Goal: Task Accomplishment & Management: Manage account settings

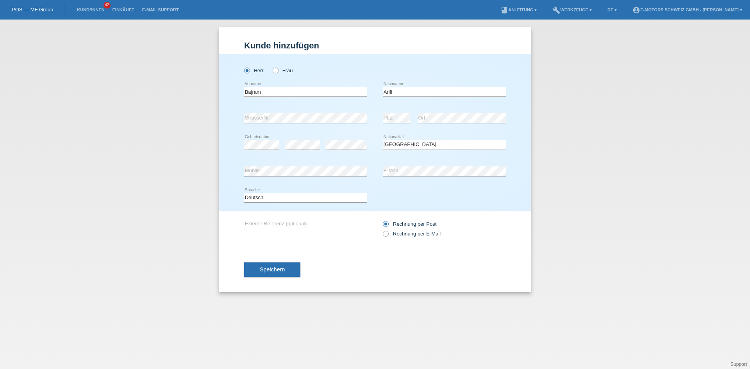
select select "CH"
click at [186, 129] on div "Kund*in hinzufügen Kunde hinzufügen Kundin hinzufügen Herr Frau Bajram error Vo…" at bounding box center [375, 195] width 750 height 350
click at [185, 129] on div "Kund*in hinzufügen Kunde hinzufügen Kundin hinzufügen Herr Frau Bajram error Vo…" at bounding box center [375, 195] width 750 height 350
click at [121, 11] on link "Einkäufe" at bounding box center [123, 9] width 30 height 5
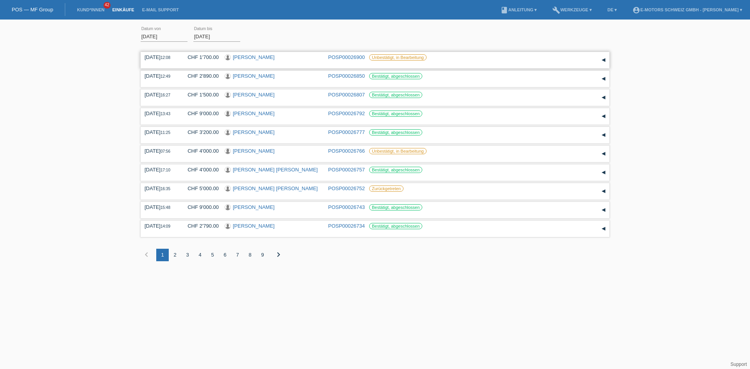
click at [258, 57] on link "[PERSON_NAME]" at bounding box center [254, 57] width 42 height 6
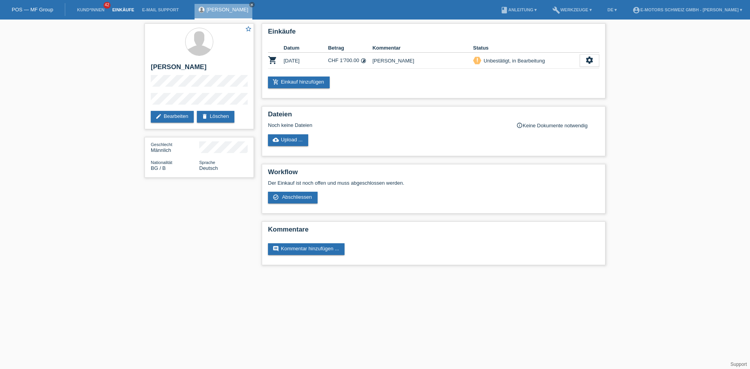
click at [121, 11] on link "Einkäufe" at bounding box center [123, 9] width 30 height 5
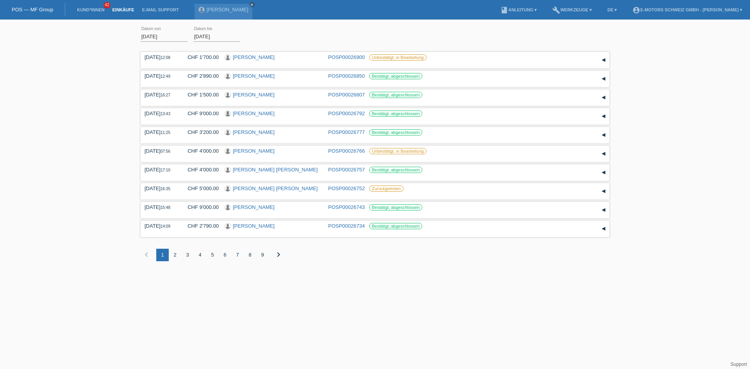
click at [175, 256] on div "2" at bounding box center [175, 255] width 13 height 13
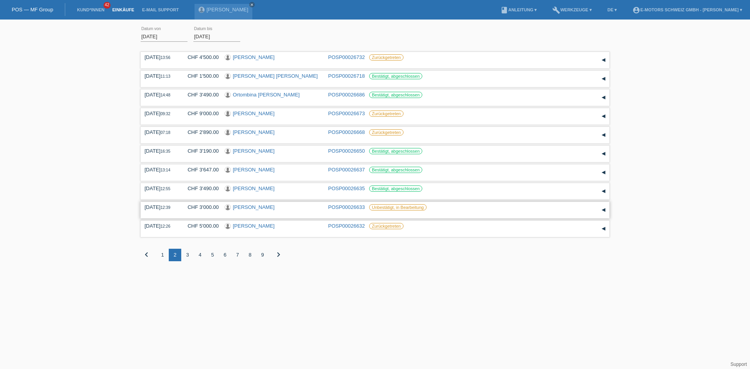
click at [249, 209] on link "Salvatore Limardo" at bounding box center [254, 207] width 42 height 6
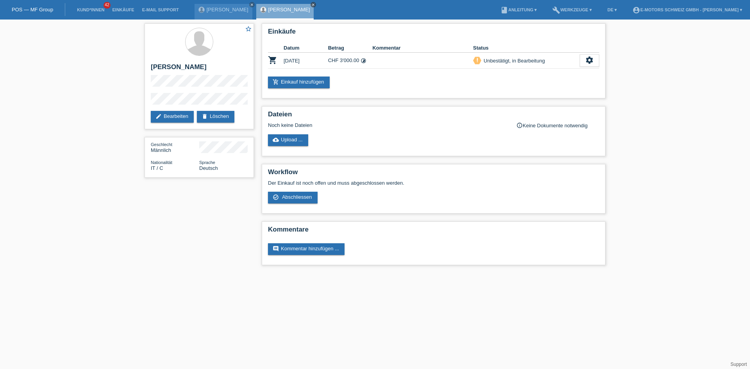
click at [311, 4] on icon "close" at bounding box center [313, 5] width 4 height 4
click at [250, 4] on icon "close" at bounding box center [252, 5] width 4 height 4
drag, startPoint x: 114, startPoint y: 7, endPoint x: 132, endPoint y: 32, distance: 31.1
click at [114, 7] on li "Einkäufe" at bounding box center [123, 10] width 30 height 20
click at [125, 13] on li "Einkäufe" at bounding box center [123, 10] width 30 height 20
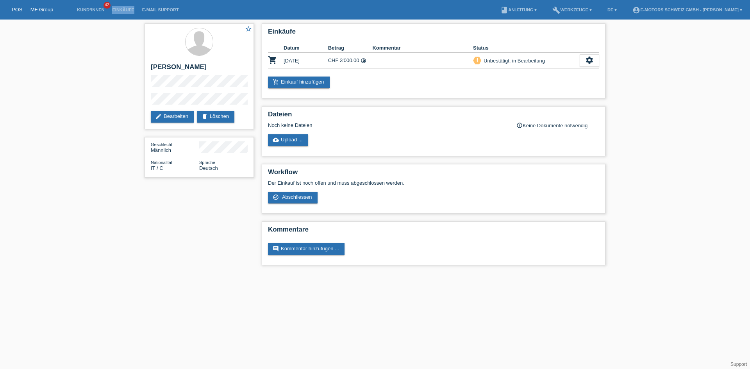
click at [125, 12] on li "Einkäufe" at bounding box center [123, 10] width 30 height 20
click at [125, 9] on link "Einkäufe" at bounding box center [123, 9] width 30 height 5
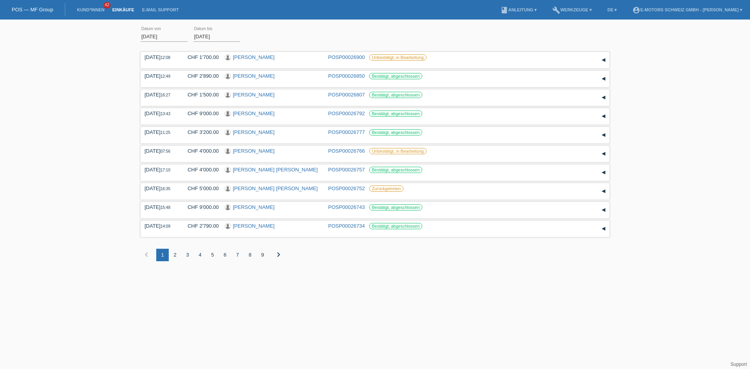
click at [187, 255] on div "3" at bounding box center [187, 255] width 13 height 13
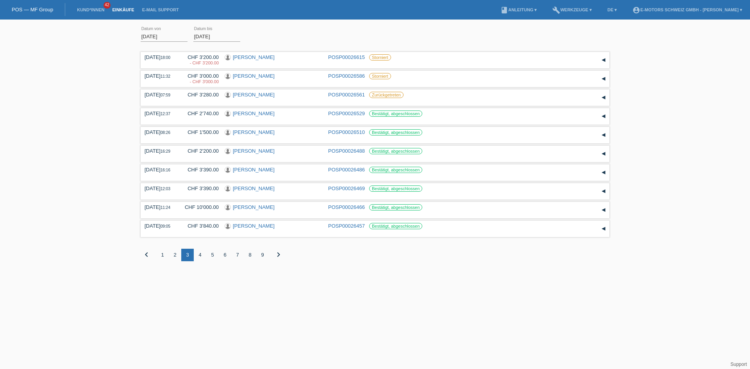
click at [201, 255] on div "4" at bounding box center [200, 255] width 13 height 13
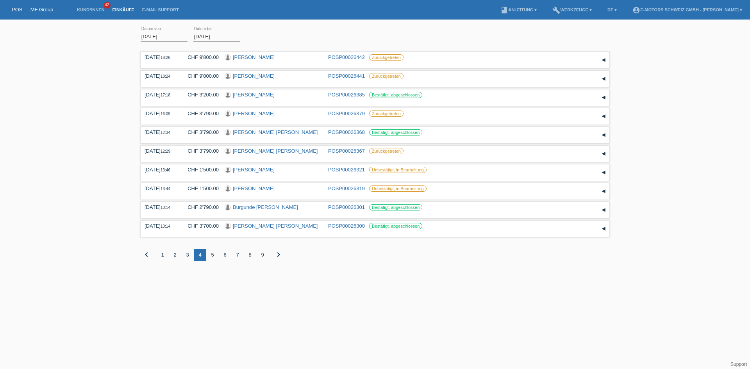
click at [216, 255] on div "5" at bounding box center [212, 255] width 13 height 13
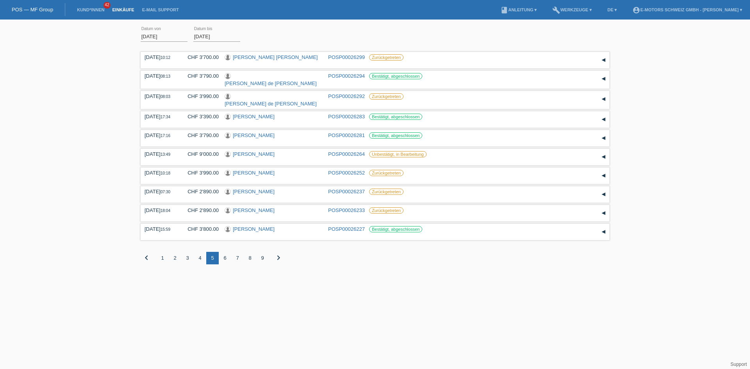
click at [224, 254] on div "6" at bounding box center [225, 258] width 13 height 13
